Goal: Task Accomplishment & Management: Use online tool/utility

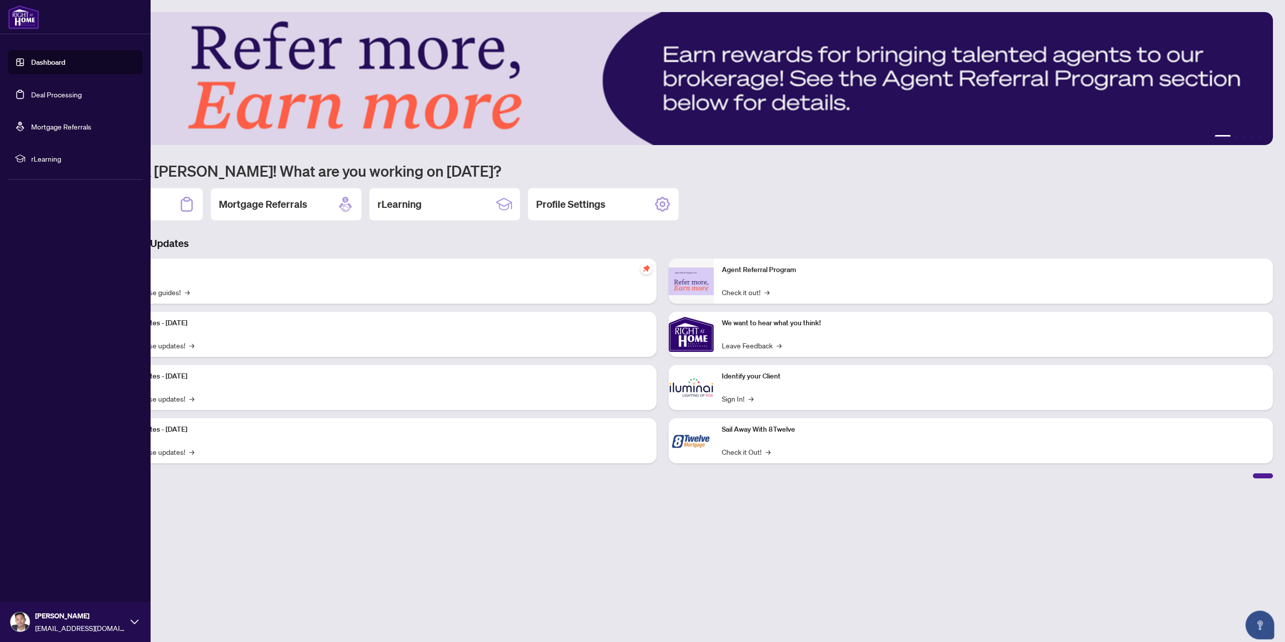
click at [31, 91] on link "Deal Processing" at bounding box center [56, 94] width 51 height 9
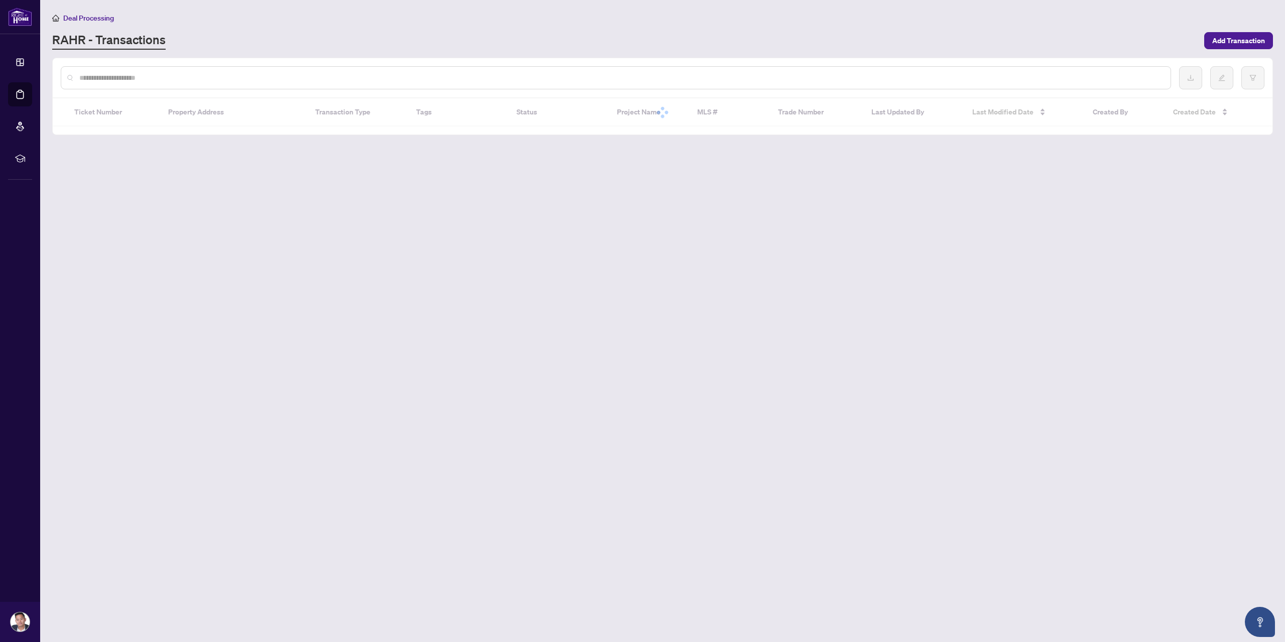
click at [205, 77] on input "text" at bounding box center [620, 77] width 1083 height 11
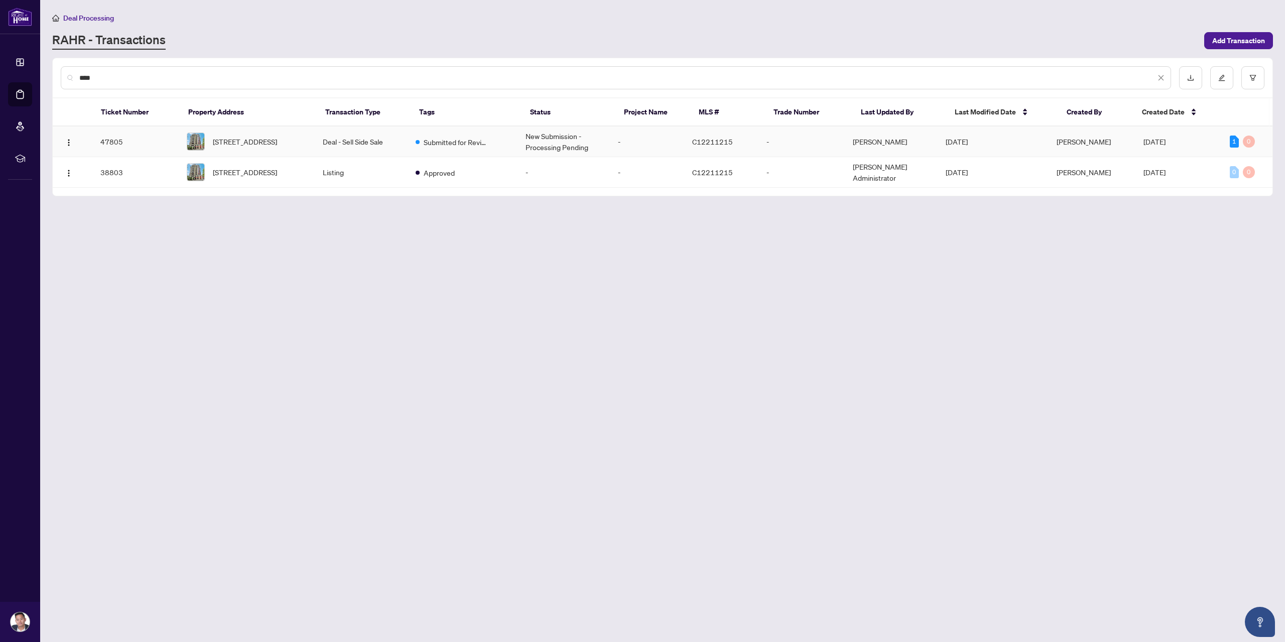
type input "****"
click at [363, 143] on td "Deal - Sell Side Sale" at bounding box center [361, 141] width 93 height 31
